Goal: Task Accomplishment & Management: Use online tool/utility

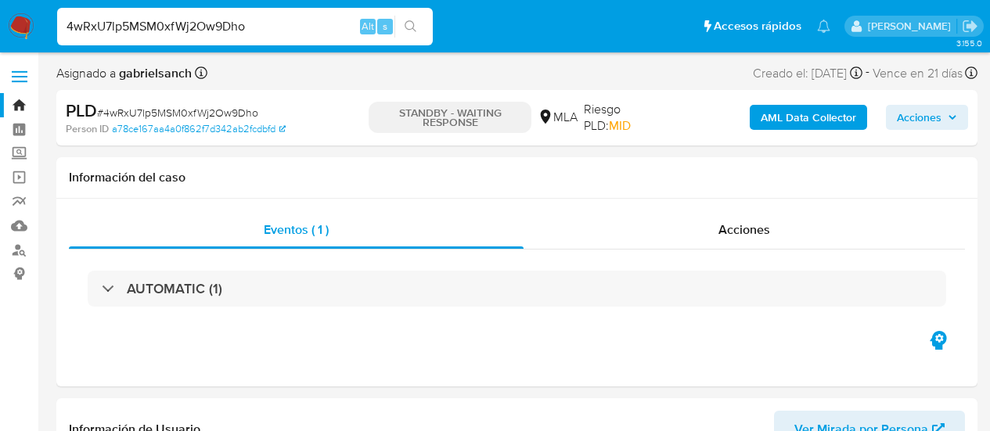
select select "10"
click at [158, 23] on input "4wRxU7lp5MSM0xfWj2Ow9Dho" at bounding box center [245, 26] width 376 height 20
type input "HE3KC2KlkLKTtkJbbGbjdQYp"
select select "10"
click at [169, 20] on input "HE3KC2KlkLKTtkJbbGbjdQYp" at bounding box center [245, 26] width 376 height 20
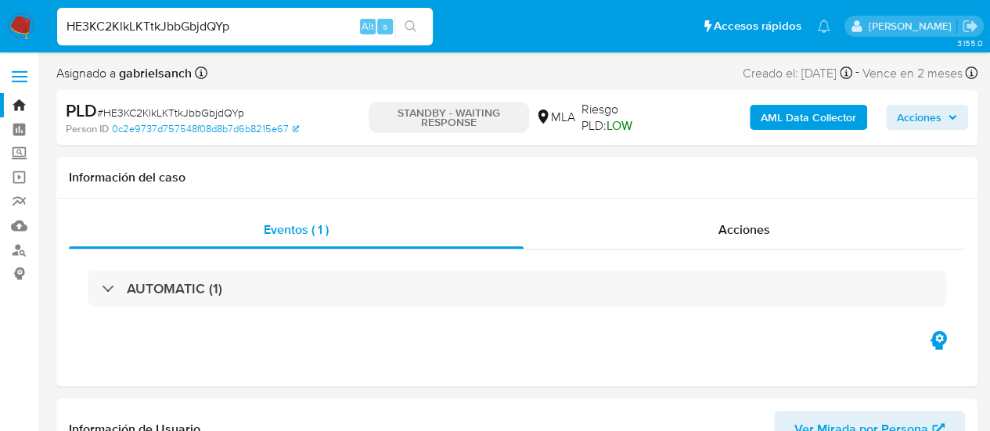
click at [169, 19] on input "HE3KC2KlkLKTtkJbbGbjdQYp" at bounding box center [245, 26] width 376 height 20
paste input "BkpFnP39NXB5asF1yzYbp6Tm"
type input "BkpFnP39NXB5asF1yzYbp6Tm"
select select "10"
click at [276, 26] on input "BkpFnP39NXB5asF1yzYbp6Tm" at bounding box center [245, 26] width 376 height 20
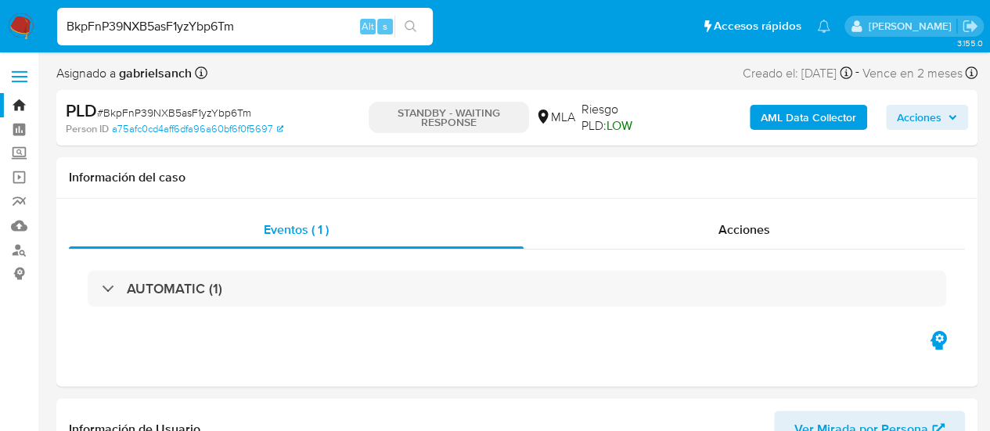
click at [276, 26] on input "BkpFnP39NXB5asF1yzYbp6Tm" at bounding box center [245, 26] width 376 height 20
paste input "sLwXUqO2FaJAXJNNp0mSSLU2"
type input "sLwXUqO2FaJAXJNNp0mSSLU2"
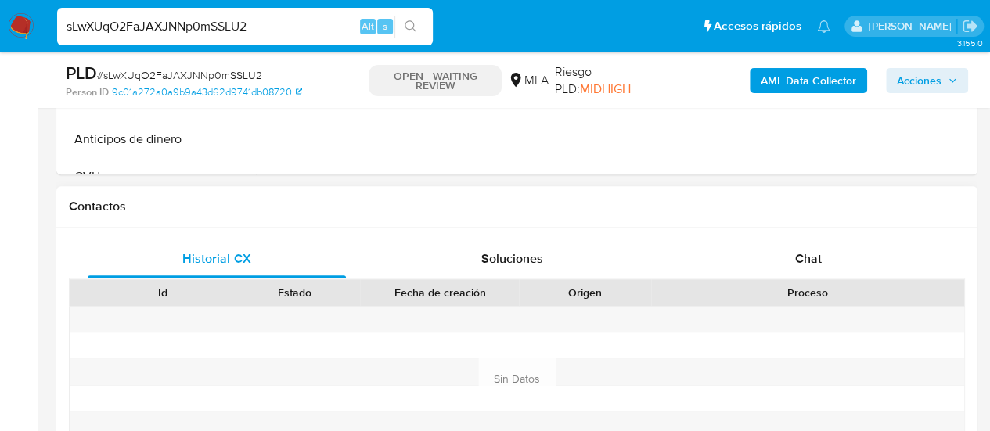
scroll to position [783, 0]
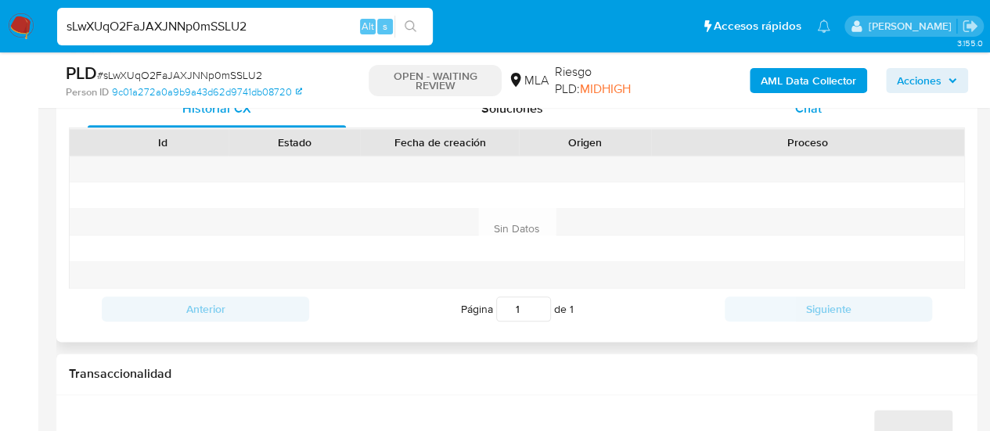
click at [790, 113] on div "Chat" at bounding box center [808, 109] width 258 height 38
select select "10"
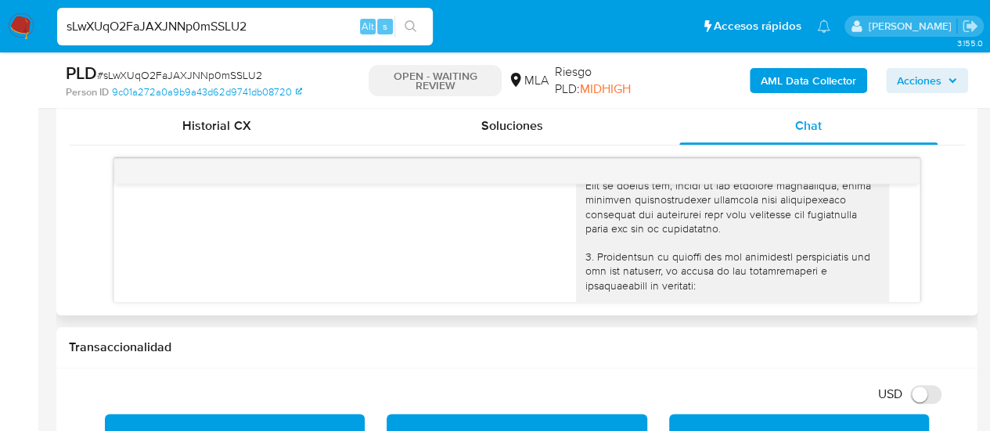
scroll to position [2462, 0]
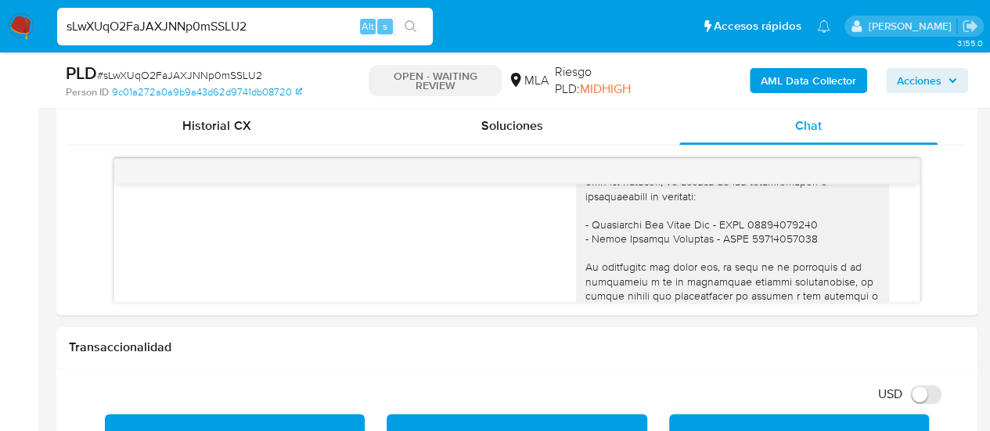
click at [233, 24] on input "sLwXUqO2FaJAXJNNp0mSSLU2" at bounding box center [245, 26] width 376 height 20
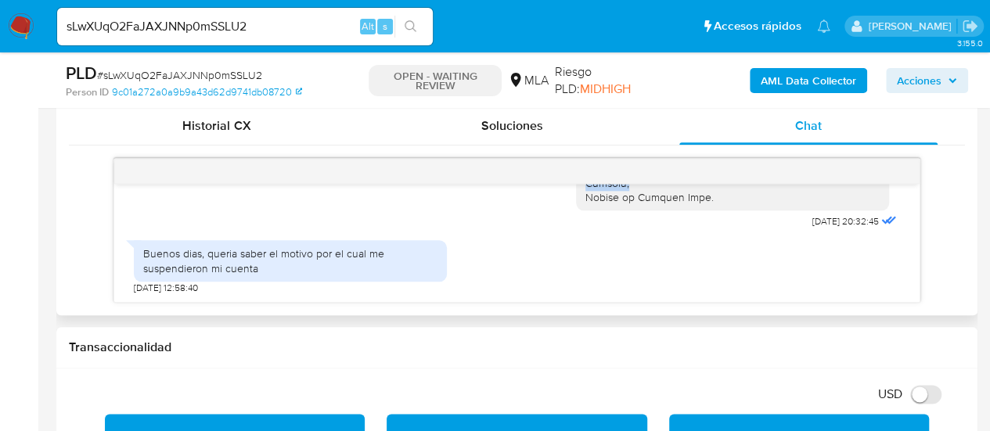
scroll to position [2767, 0]
drag, startPoint x: 574, startPoint y: 232, endPoint x: 704, endPoint y: 206, distance: 132.6
copy div "Lore, Ip dolorsi am con adipiscinge seddoeiusmo te in utlabo et Dolorem Aliq, e…"
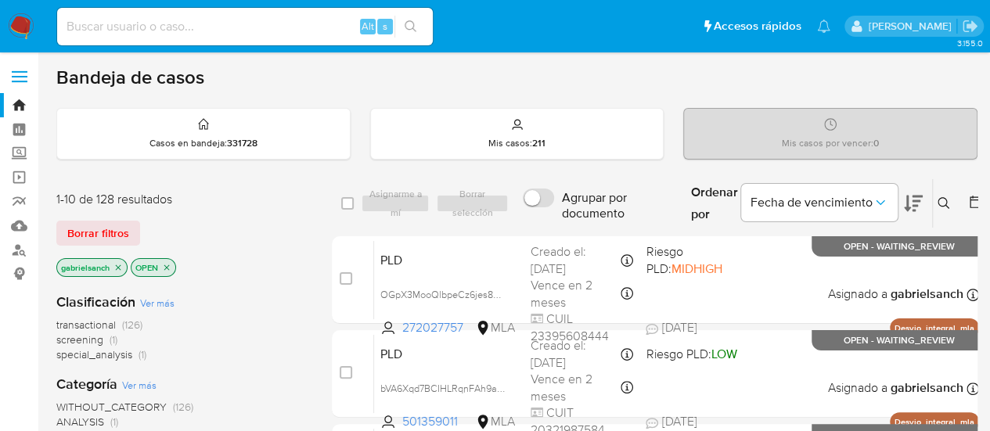
click at [941, 197] on icon at bounding box center [944, 203] width 12 height 12
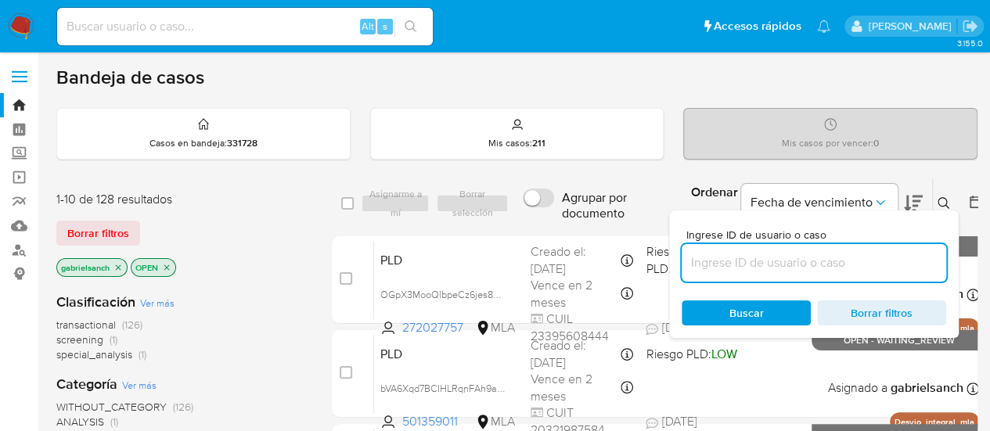
click at [766, 267] on input at bounding box center [814, 263] width 265 height 20
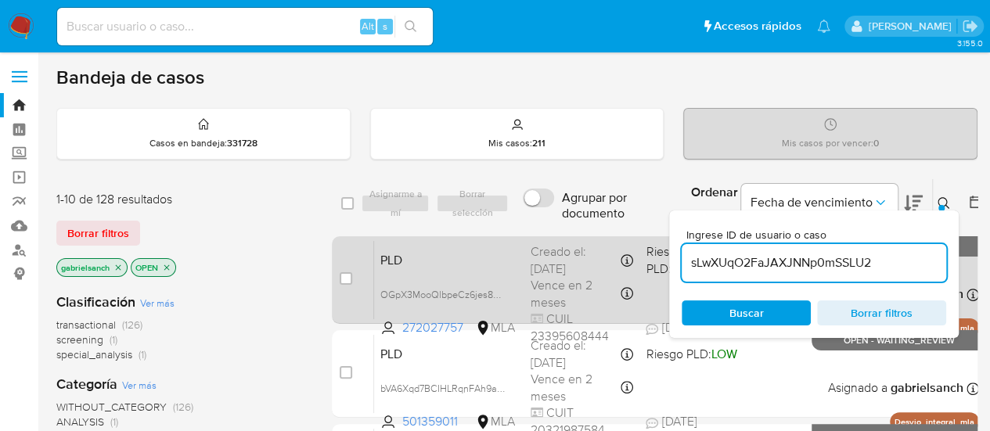
type input "sLwXUqO2FaJAXJNNp0mSSLU2"
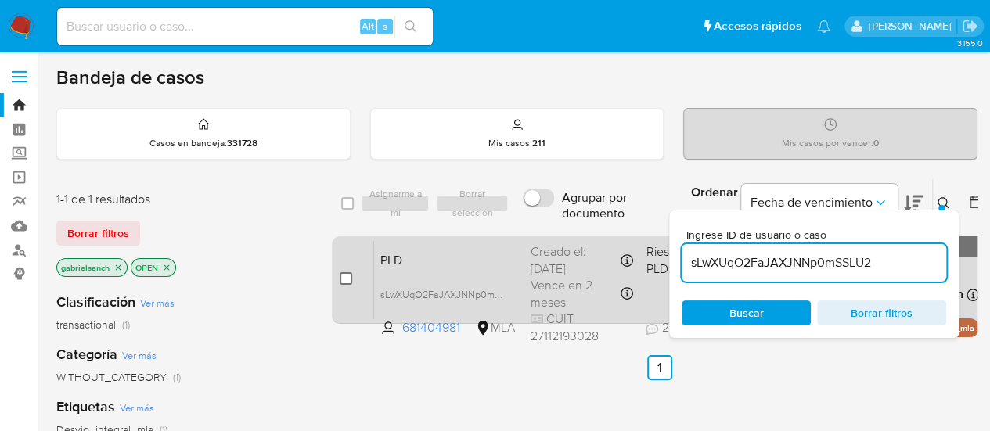
click at [346, 272] on input "checkbox" at bounding box center [346, 278] width 13 height 13
checkbox input "true"
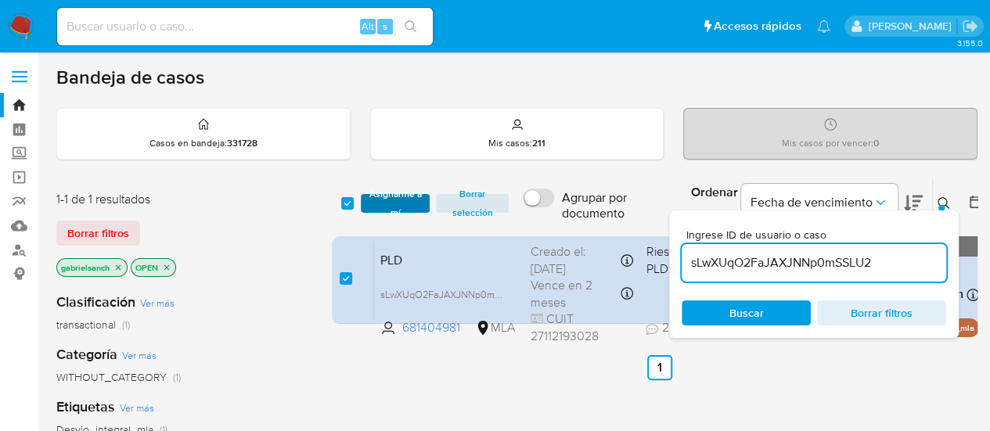
click at [394, 203] on span "Asignarme a mí" at bounding box center [396, 204] width 54 height 16
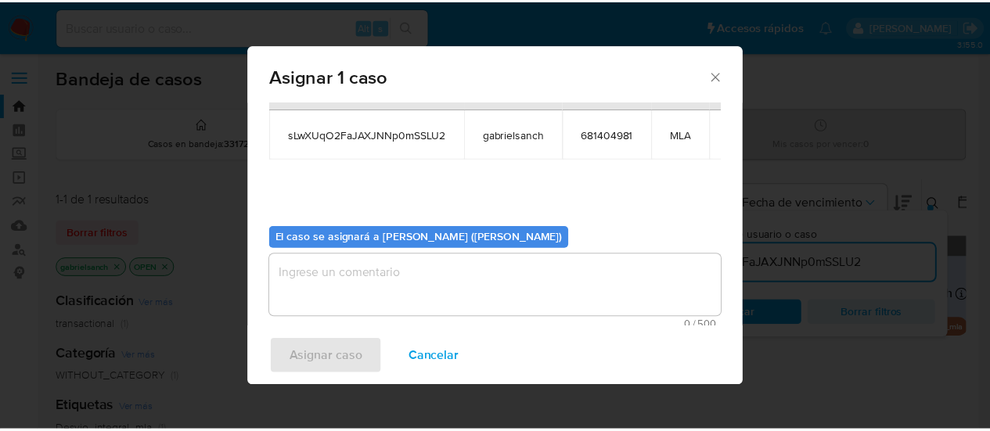
scroll to position [80, 0]
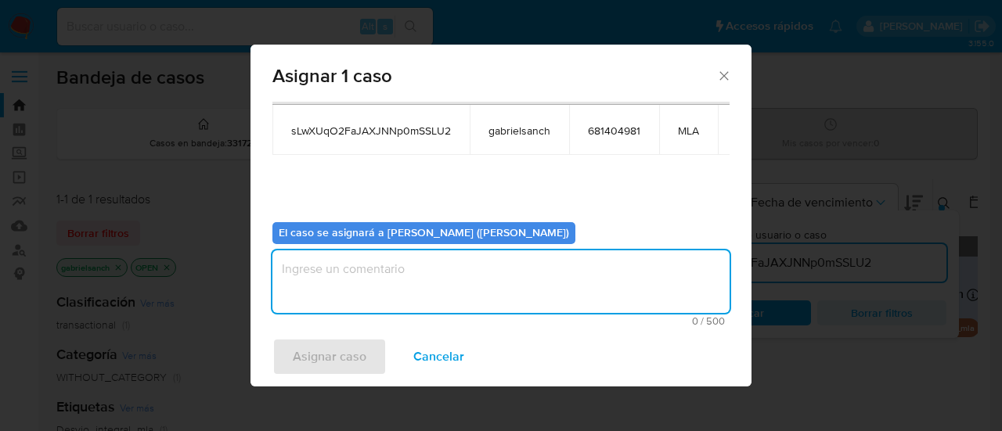
click at [405, 267] on textarea "assign-modal" at bounding box center [500, 281] width 457 height 63
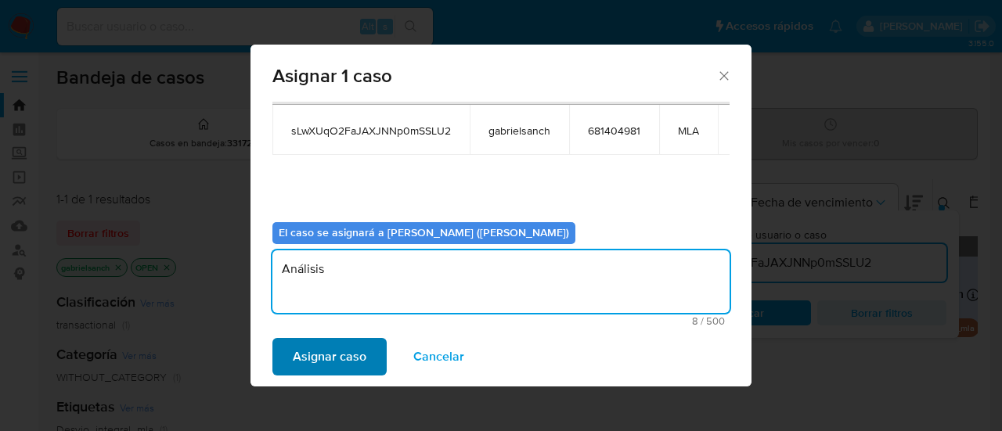
type textarea "Análisis"
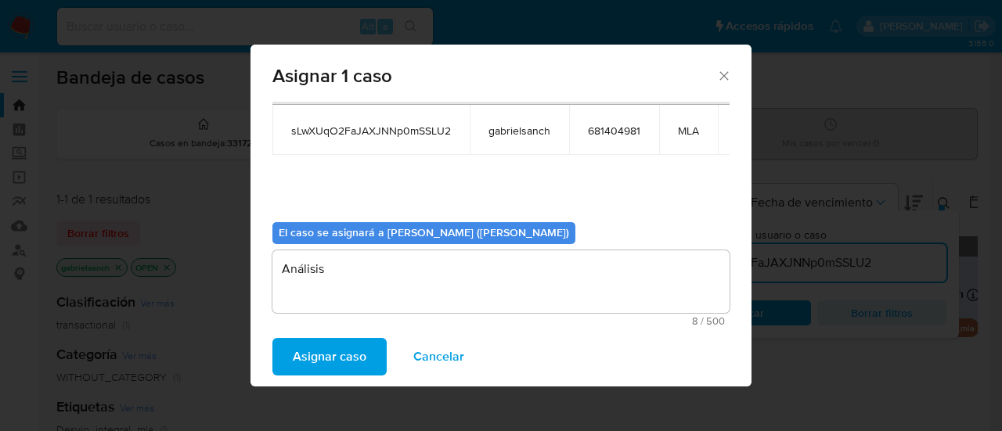
click at [322, 358] on span "Asignar caso" at bounding box center [330, 357] width 74 height 34
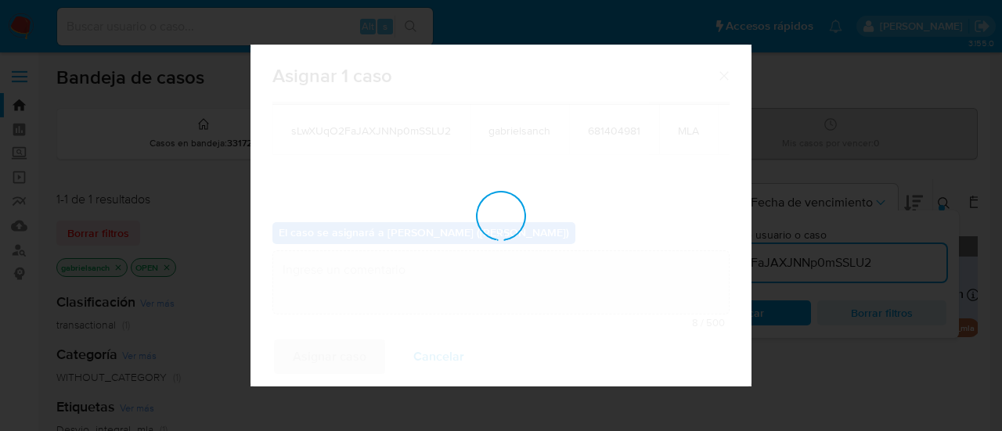
checkbox input "false"
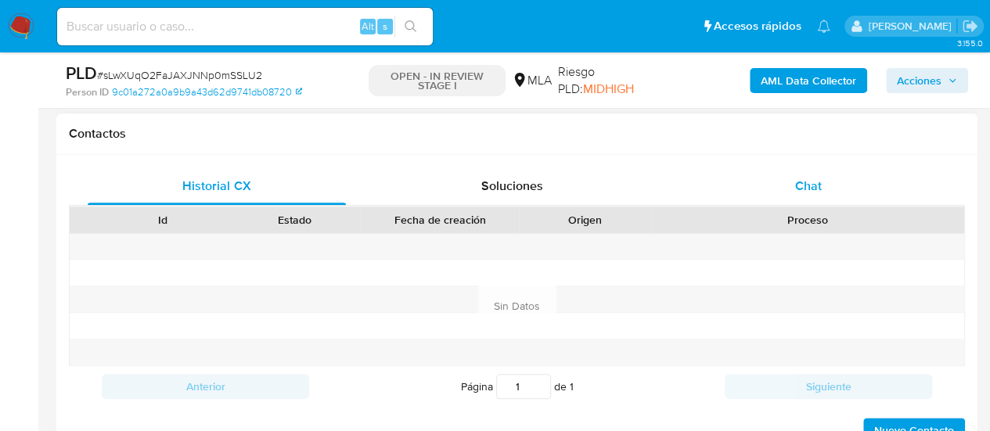
scroll to position [704, 0]
click at [820, 189] on span "Chat" at bounding box center [808, 187] width 27 height 18
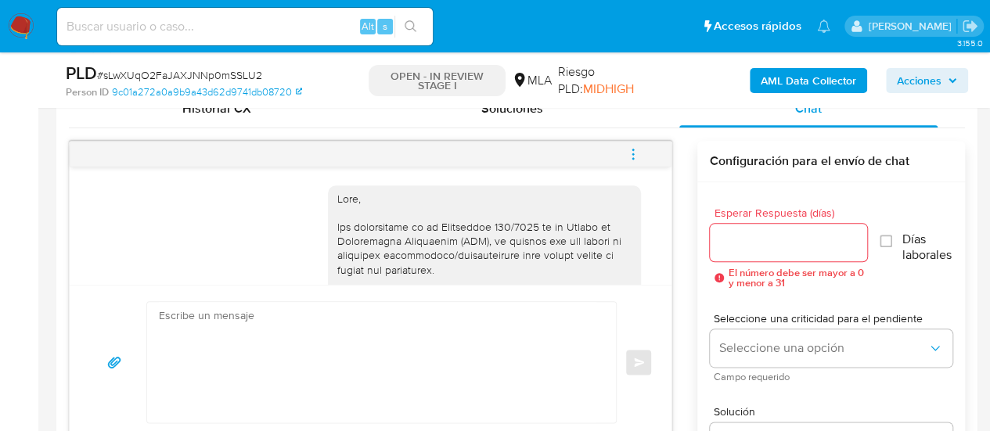
scroll to position [2775, 0]
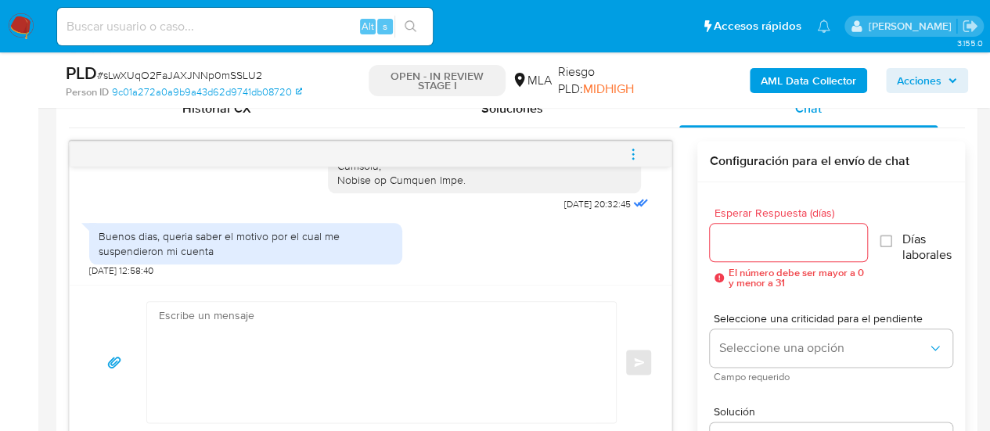
click at [247, 329] on textarea at bounding box center [377, 362] width 437 height 121
select select "10"
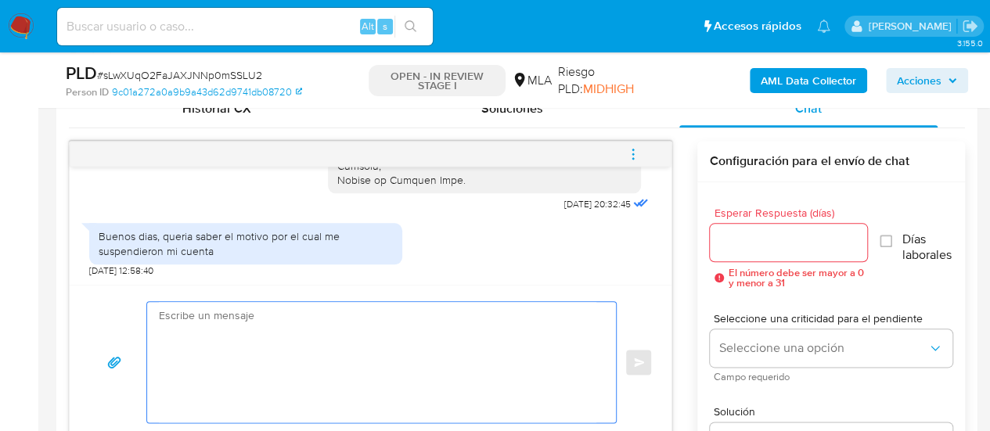
paste textarea "Hola, En función de las operaciones registradas en tu cuenta de Mercado Pago, n…"
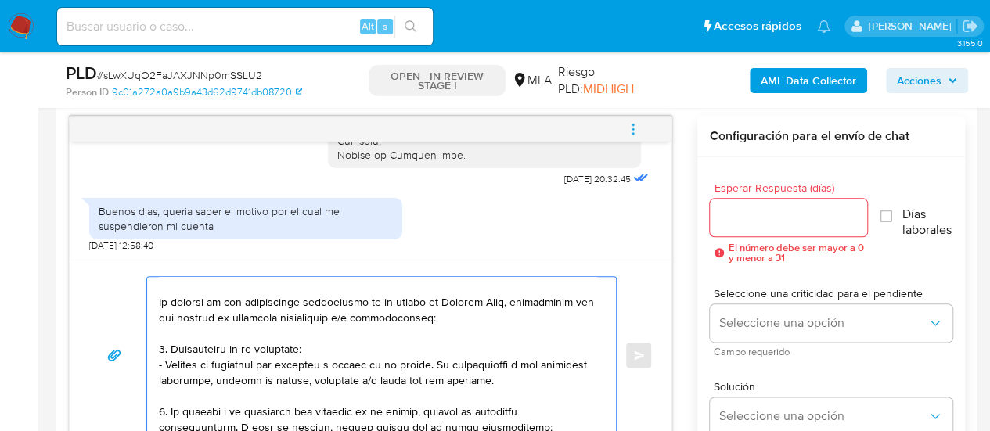
scroll to position [0, 0]
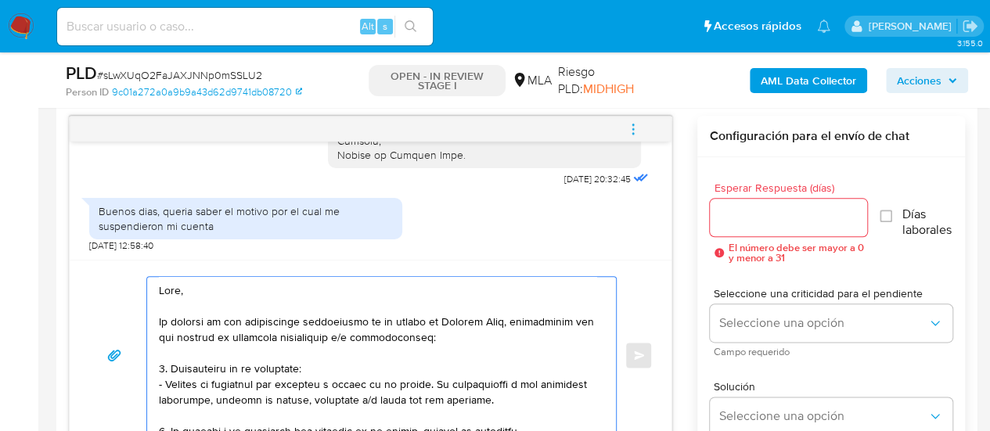
click at [195, 285] on textarea at bounding box center [377, 355] width 437 height 157
drag, startPoint x: 509, startPoint y: 319, endPoint x: 157, endPoint y: 319, distance: 351.4
click at [157, 319] on div at bounding box center [377, 355] width 461 height 157
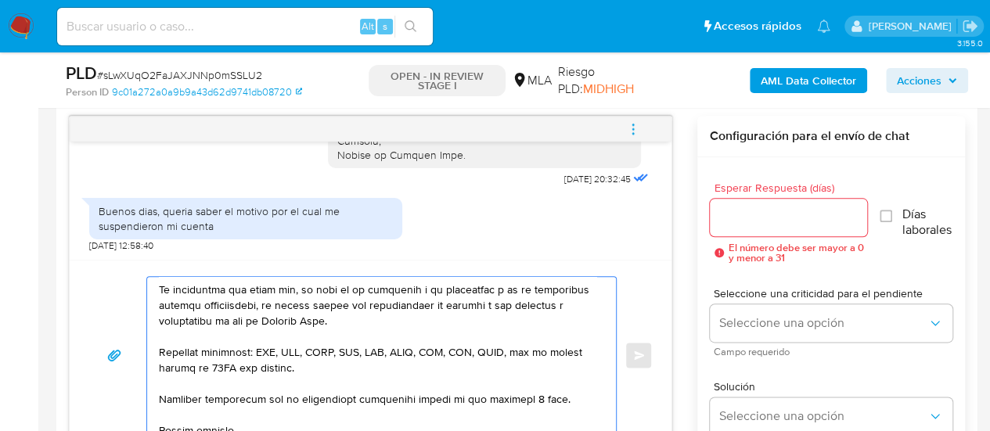
scroll to position [543, 0]
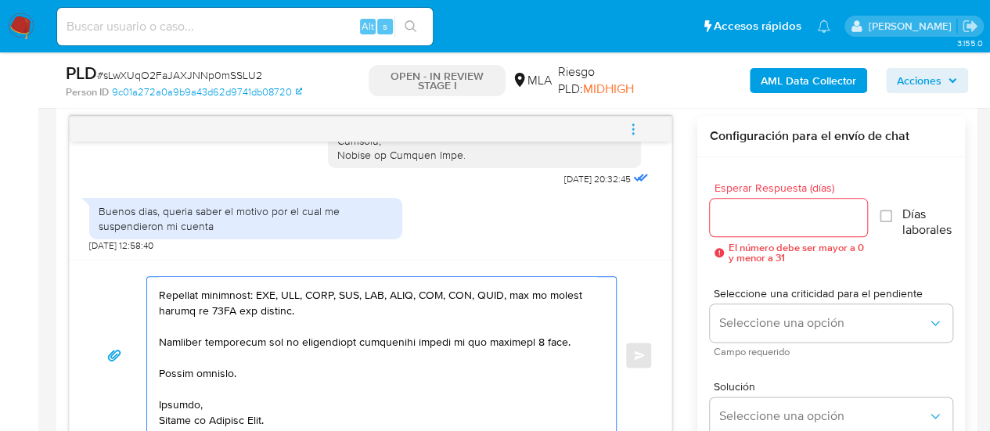
type textarea "Hola, muchas gracias por tu respuesta. En este caso, para que podamos proceder …"
click at [812, 218] on input "Esperar Respuesta (días)" at bounding box center [789, 217] width 158 height 20
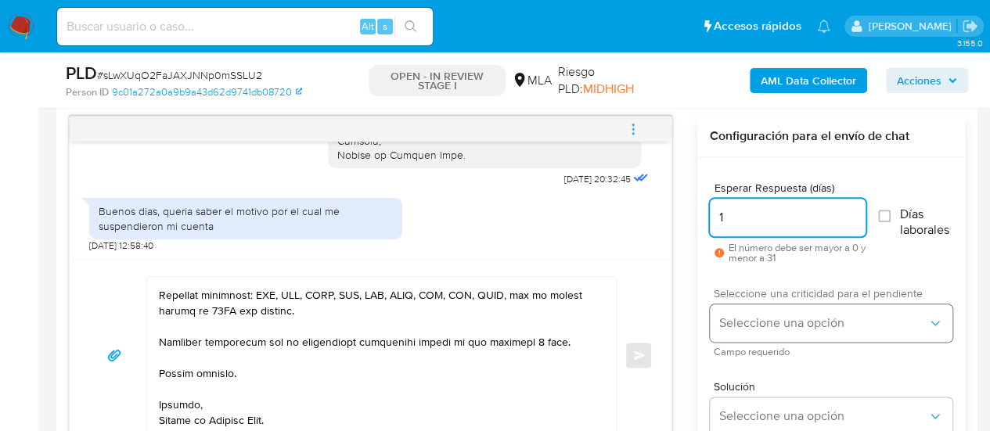
type input "1"
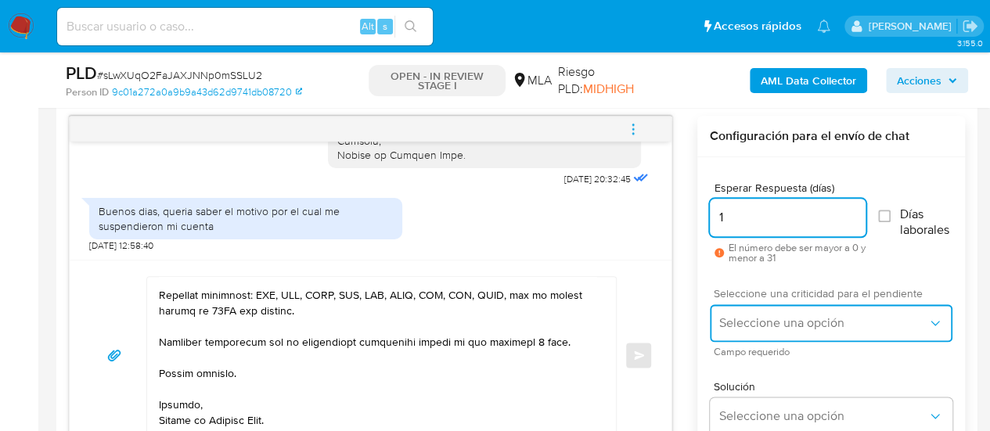
click at [758, 313] on button "Seleccione una opción" at bounding box center [831, 323] width 243 height 38
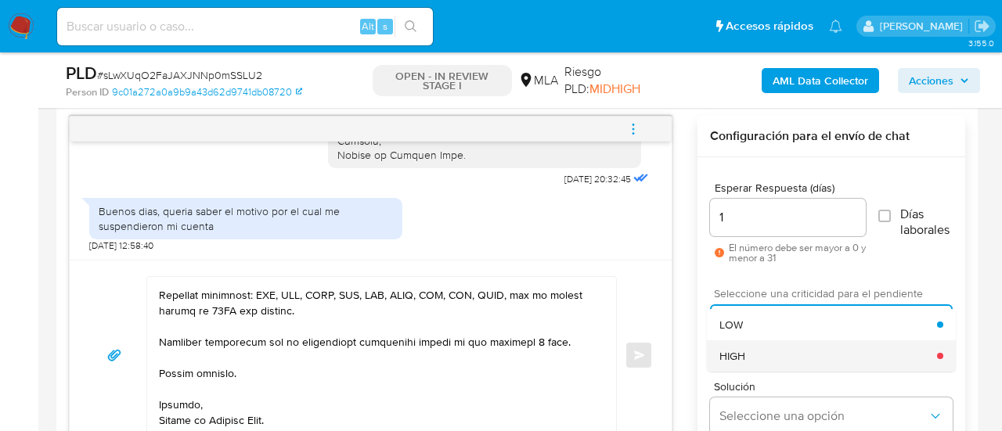
click at [790, 344] on div "HIGH" at bounding box center [828, 355] width 218 height 31
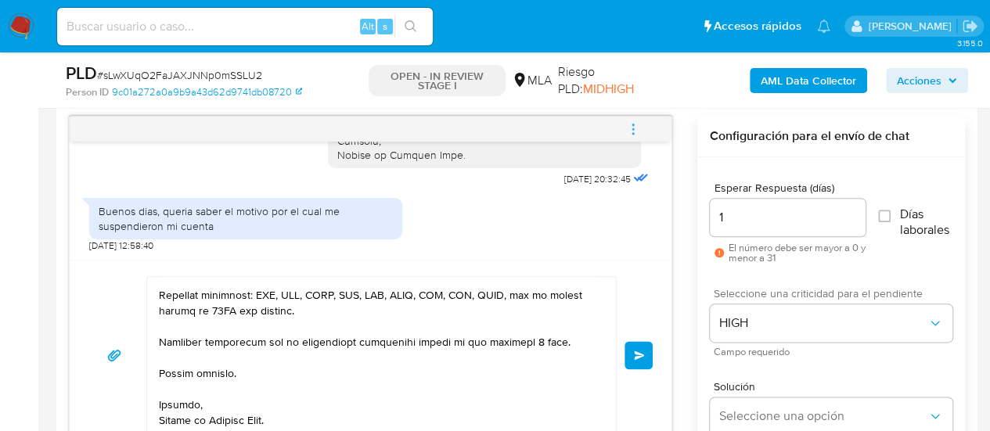
click at [644, 351] on span "Enviar" at bounding box center [639, 355] width 11 height 9
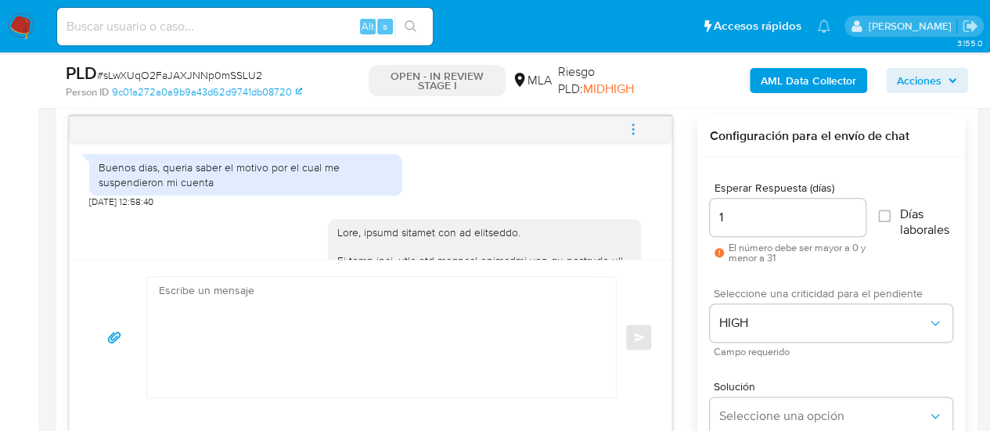
scroll to position [3576, 0]
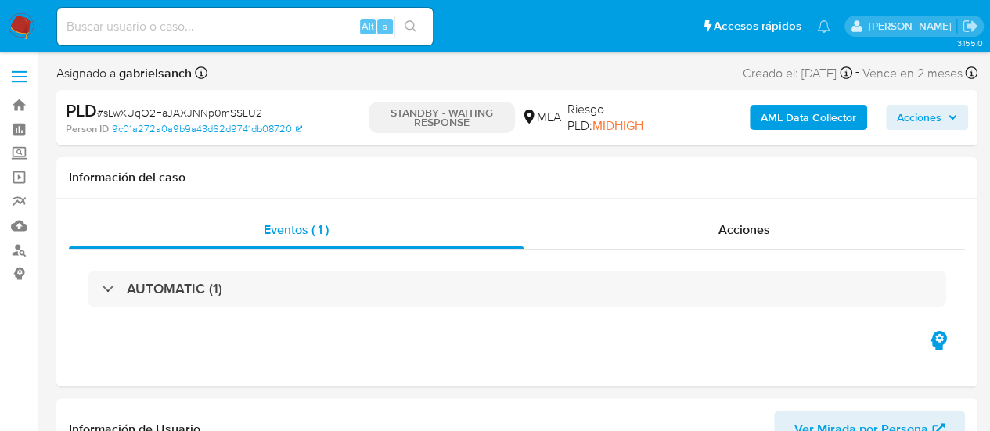
select select "10"
click at [226, 38] on div "Alt s" at bounding box center [245, 27] width 376 height 38
click at [216, 31] on input at bounding box center [245, 26] width 376 height 20
paste input "n9F70kSBigNsSNKN7GfV8A0R"
type input "n9F70kSBigNsSNKN7GfV8A0R"
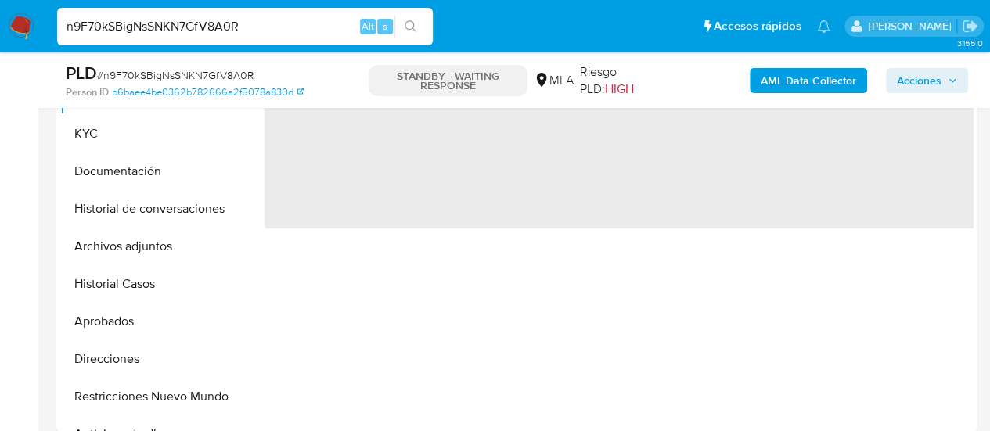
scroll to position [470, 0]
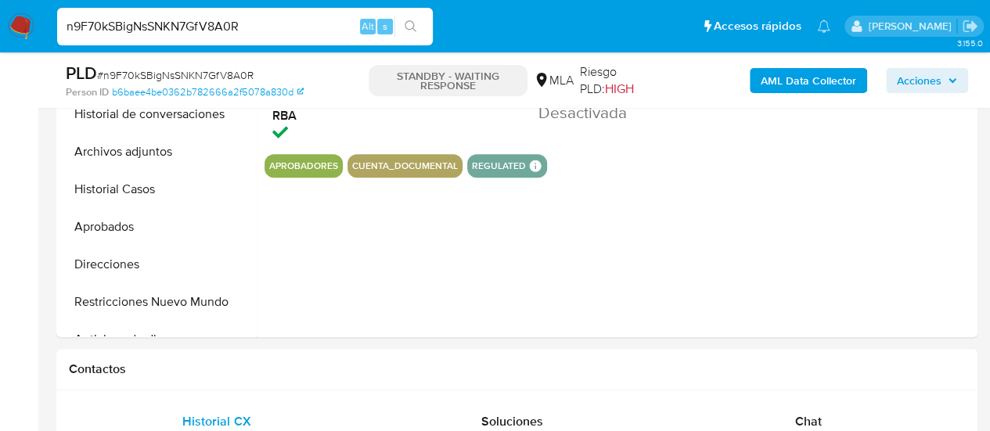
select select "10"
click at [196, 31] on input "n9F70kSBigNsSNKN7GfV8A0R" at bounding box center [245, 26] width 376 height 20
paste input "t5T4ecNAiPwtm3IzOG0tmftw"
type input "t5T4ecNAiPwtm3IzOG0tmftw"
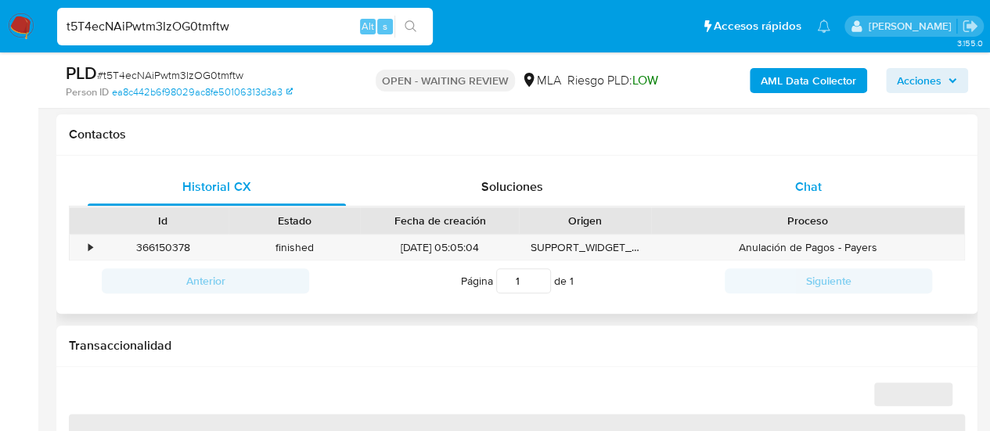
click at [778, 186] on div "Chat" at bounding box center [808, 187] width 258 height 38
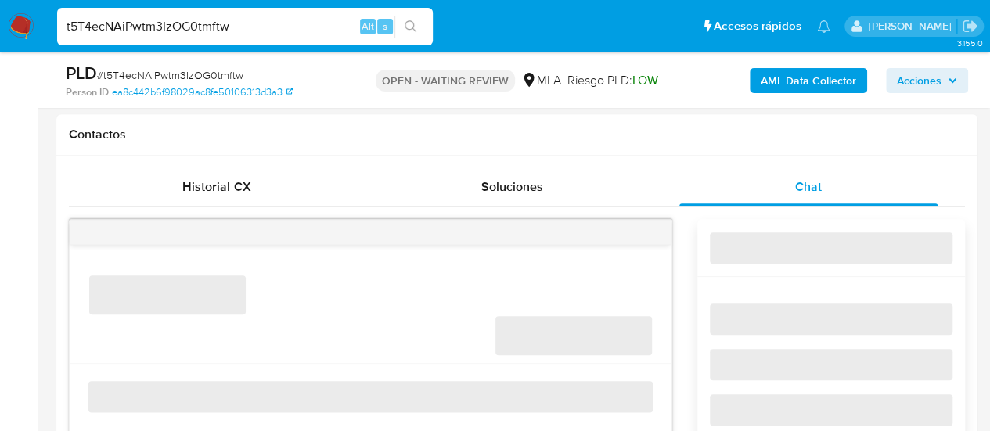
select select "10"
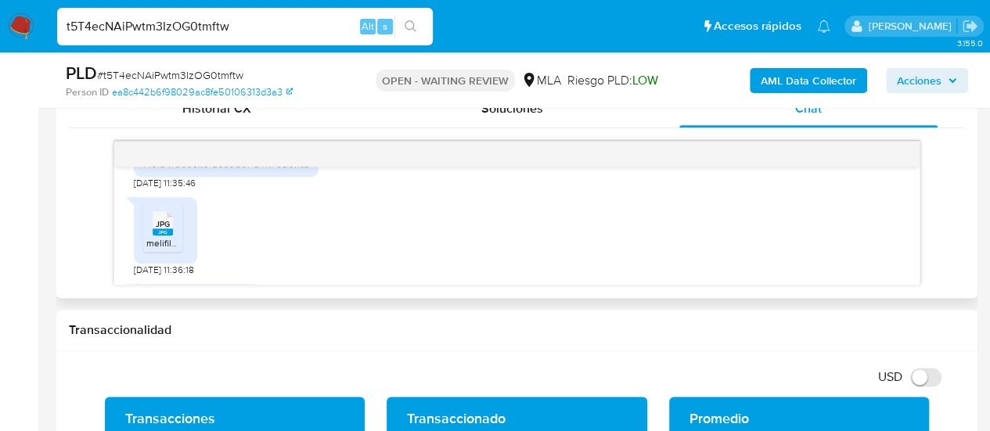
scroll to position [2969, 0]
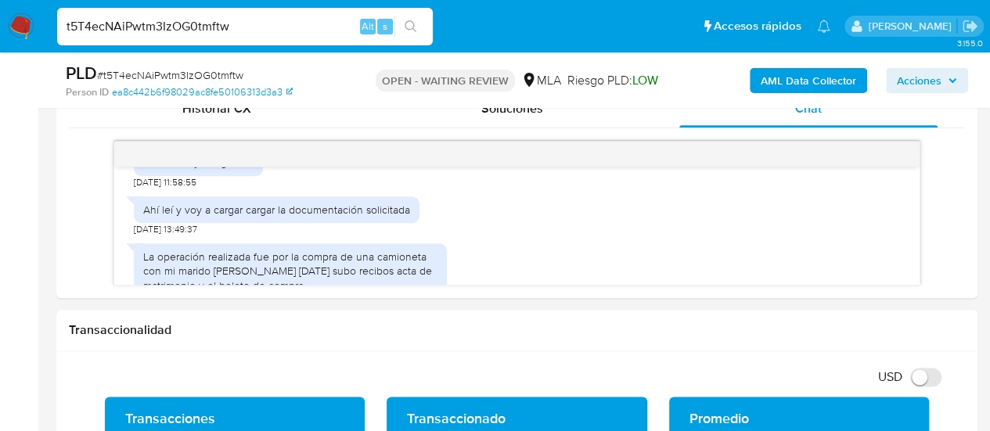
click at [198, 29] on input "t5T4ecNAiPwtm3IzOG0tmftw" at bounding box center [245, 26] width 376 height 20
paste input "607nEzl1UySd83eHi7Y371jJ"
type input "607nEzl1UySd83eHi7Y371jJ"
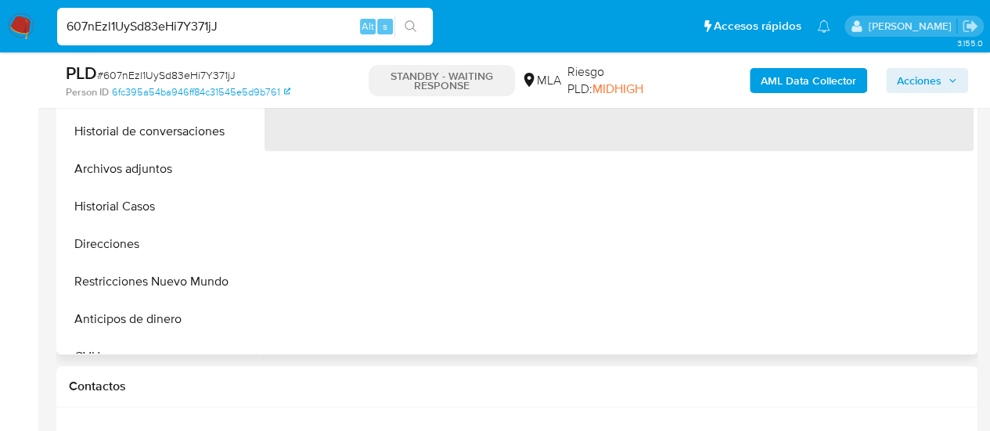
scroll to position [548, 0]
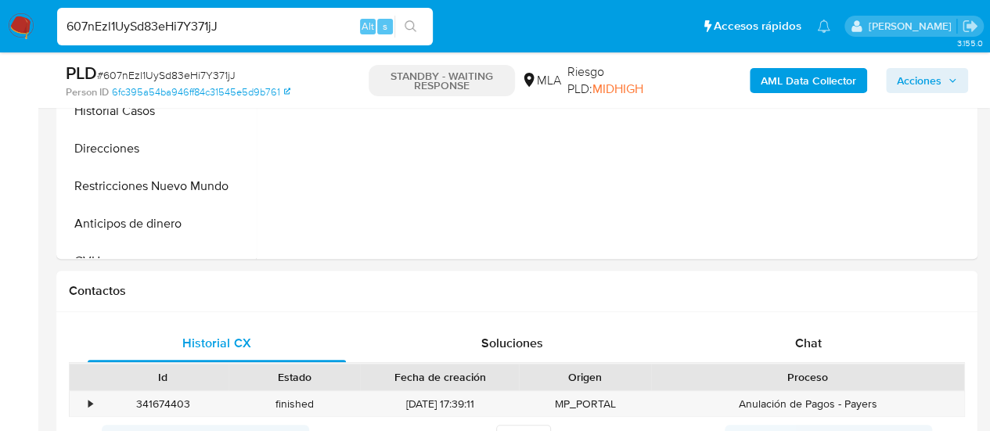
select select "10"
click at [156, 15] on div "607nEzl1UySd83eHi7Y371jJ Alt s" at bounding box center [245, 27] width 376 height 38
click at [161, 21] on input "607nEzl1UySd83eHi7Y371jJ" at bounding box center [245, 26] width 376 height 20
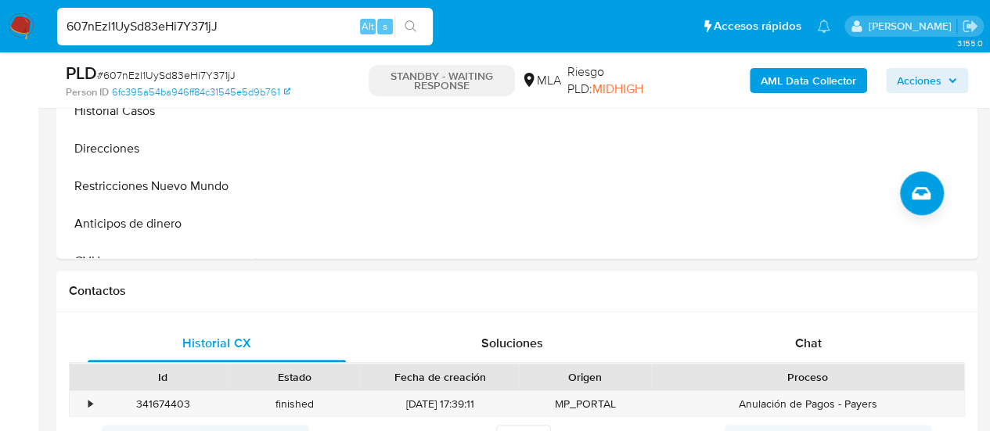
paste input "ZwXNGNfvk7RvDEXrNcQYIE3t"
type input "ZwXNGNfvk7RvDEXrNcQYIE3t"
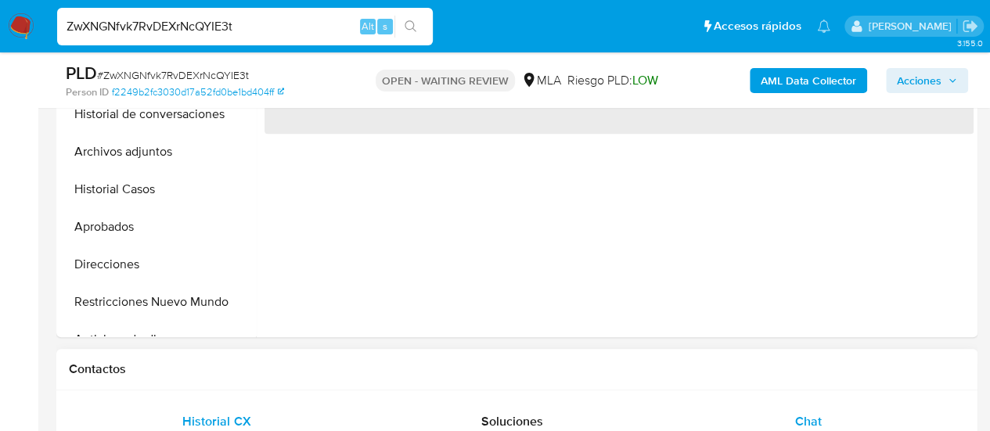
scroll to position [626, 0]
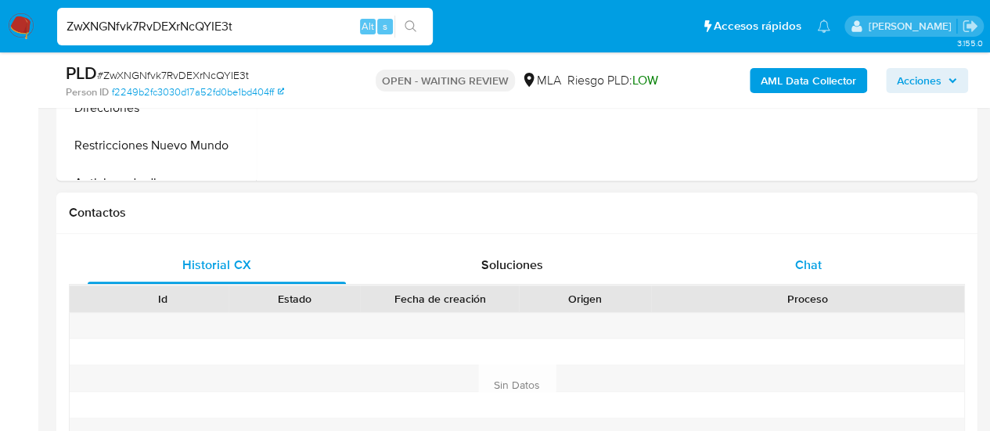
click at [801, 248] on div "Chat" at bounding box center [808, 266] width 258 height 38
select select "10"
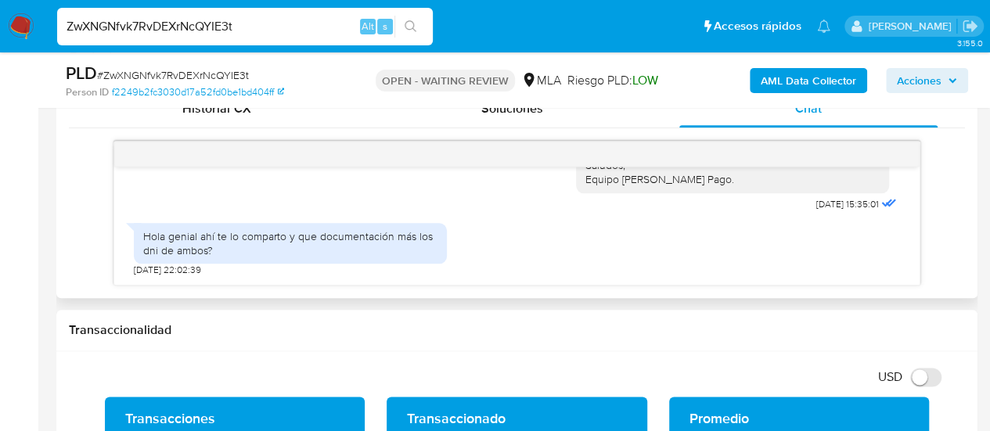
scroll to position [2046, 0]
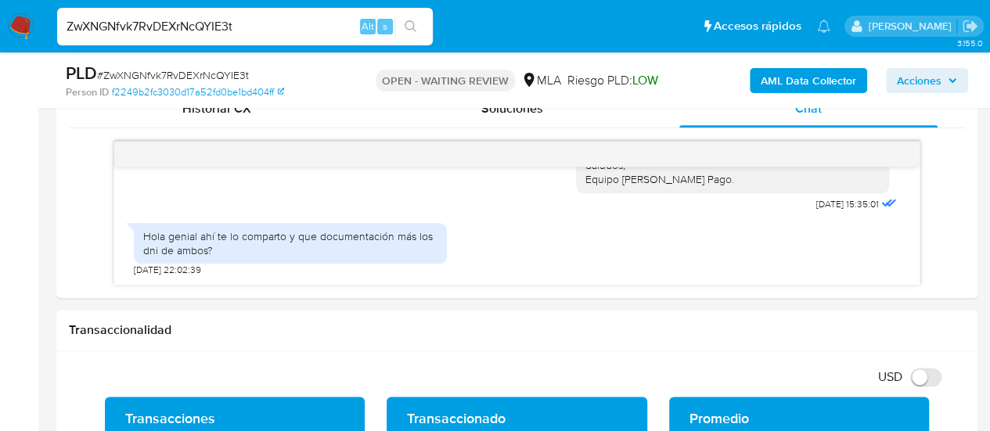
click at [142, 22] on input "ZwXNGNfvk7RvDEXrNcQYIE3t" at bounding box center [245, 26] width 376 height 20
paste input "7uKpIcrQwq2UgjXEnSrSqJam"
type input "7uKpIcrQwq2UgjXEnSrSqJam"
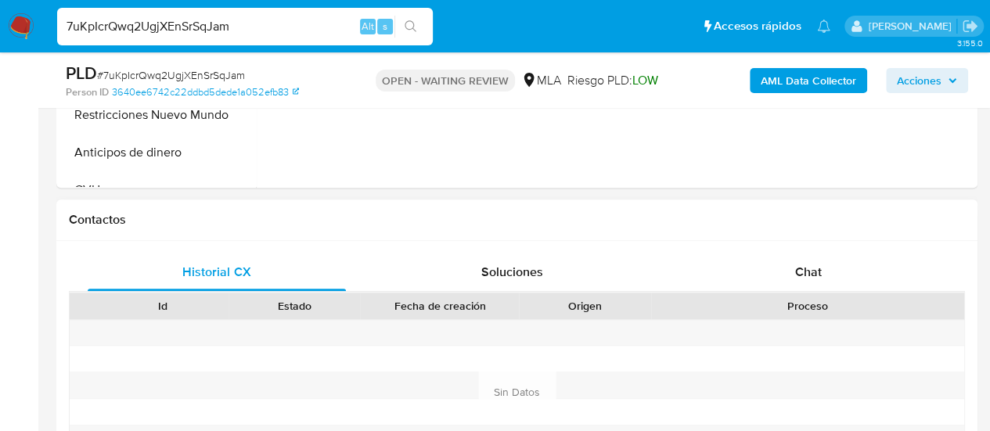
scroll to position [626, 0]
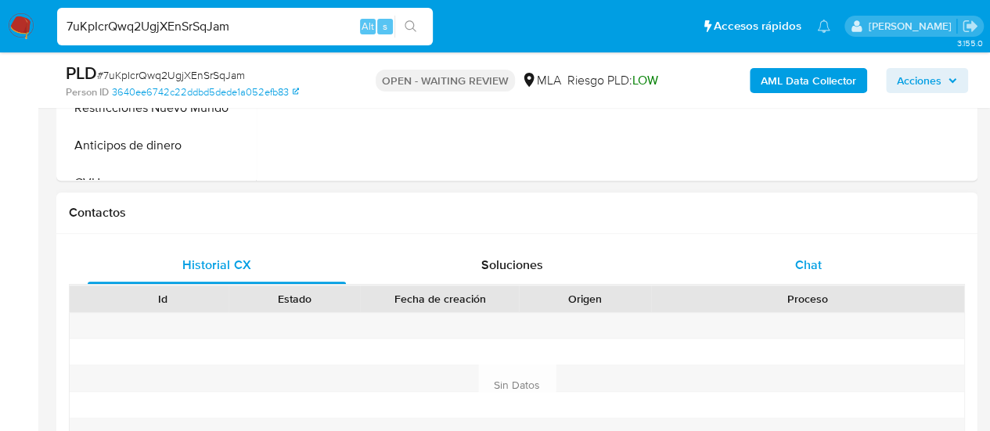
click at [819, 264] on span "Chat" at bounding box center [808, 265] width 27 height 18
select select "10"
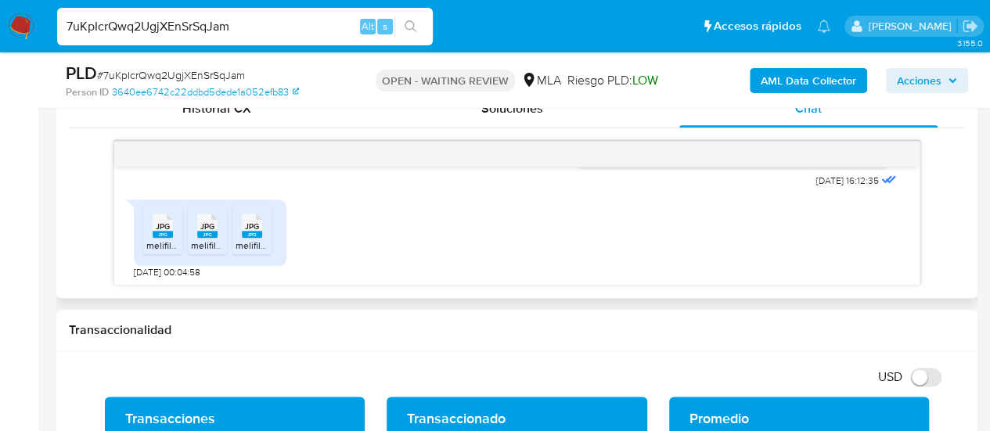
scroll to position [2562, 0]
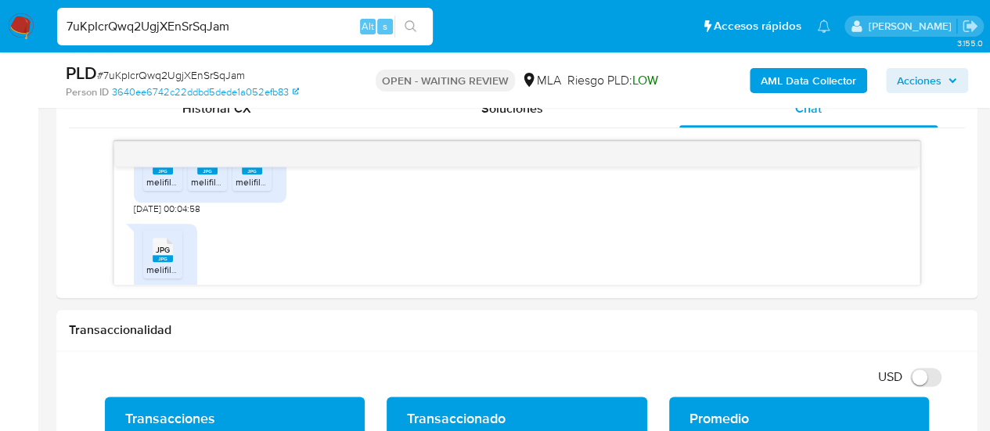
click at [167, 23] on input "7uKpIcrQwq2UgjXEnSrSqJam" at bounding box center [245, 26] width 376 height 20
click at [167, 21] on input "7uKpIcrQwq2UgjXEnSrSqJam" at bounding box center [245, 26] width 376 height 20
paste input "kZebRQR2wvj9TZetXv5nJtsh"
type input "kZebRQR2wvj9TZetXv5nJtsh"
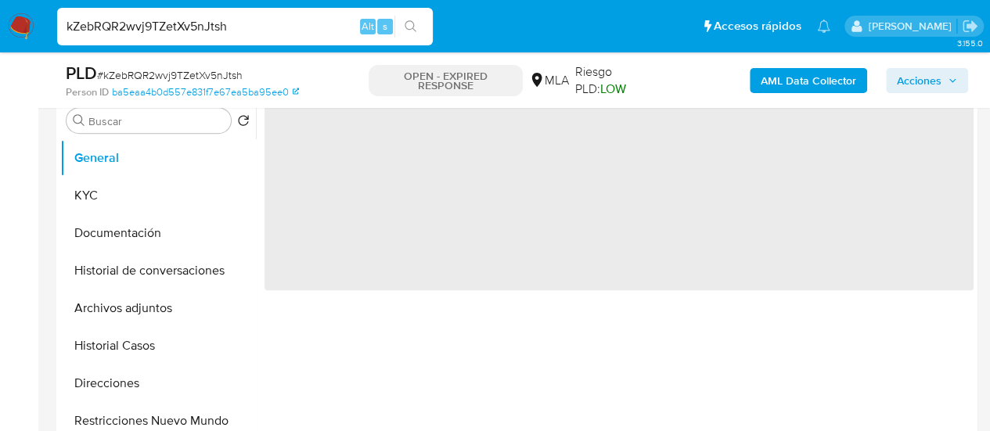
scroll to position [391, 0]
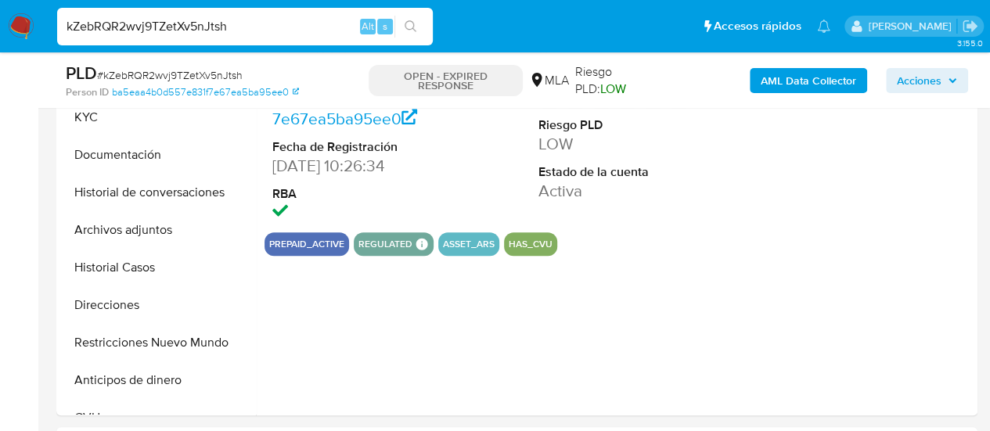
drag, startPoint x: 122, startPoint y: 157, endPoint x: 1001, endPoint y: 416, distance: 916.3
click at [122, 157] on button "Documentación" at bounding box center [158, 155] width 196 height 38
select select "10"
